Goal: Entertainment & Leisure: Consume media (video, audio)

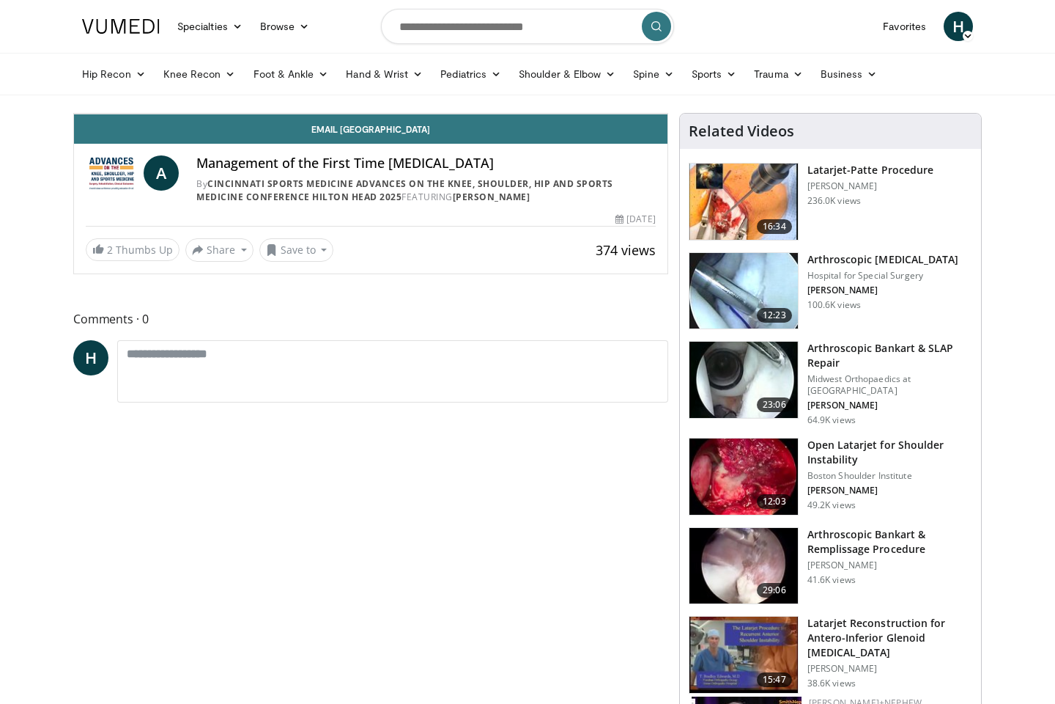
click at [760, 84] on div "Progress Bar" at bounding box center [760, 81] width 1 height 6
click at [756, 84] on div "Progress Bar" at bounding box center [756, 81] width 1 height 6
click at [668, 84] on div "Loaded : 75.12% 07:04 07:04" at bounding box center [371, 81] width 594 height 6
click at [620, 114] on div "10 seconds Tap to unmute" at bounding box center [371, 114] width 594 height 0
click at [668, 114] on video-js "**********" at bounding box center [371, 114] width 594 height 1
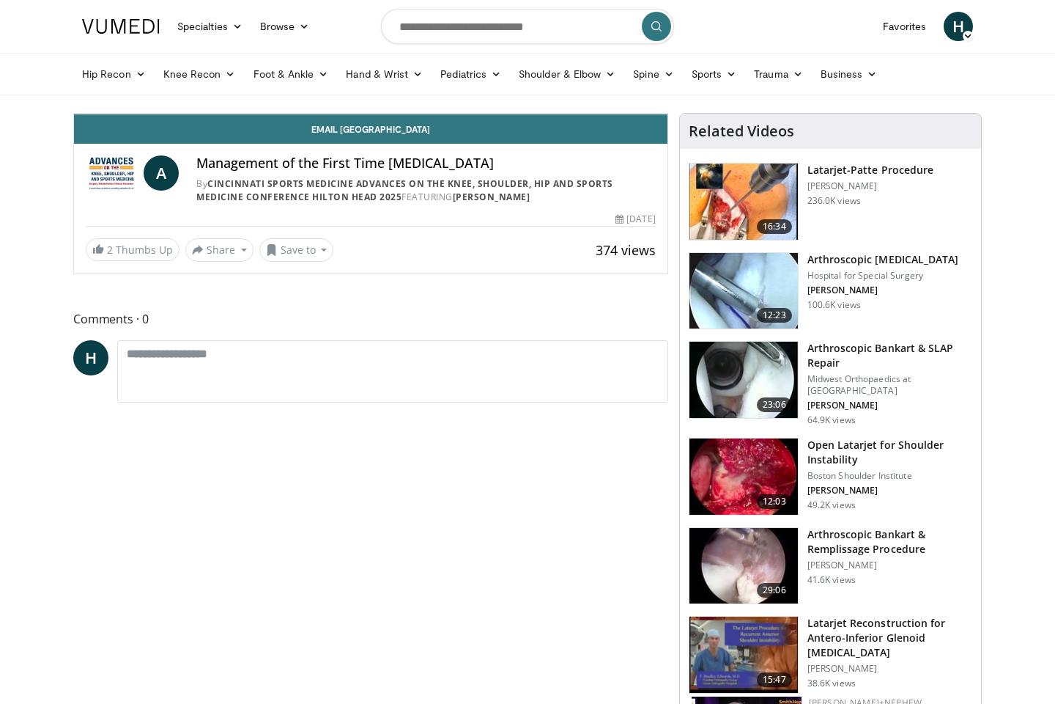
click at [668, 114] on div "10 seconds Tap to unmute" at bounding box center [371, 114] width 594 height 0
